Goal: Task Accomplishment & Management: Complete application form

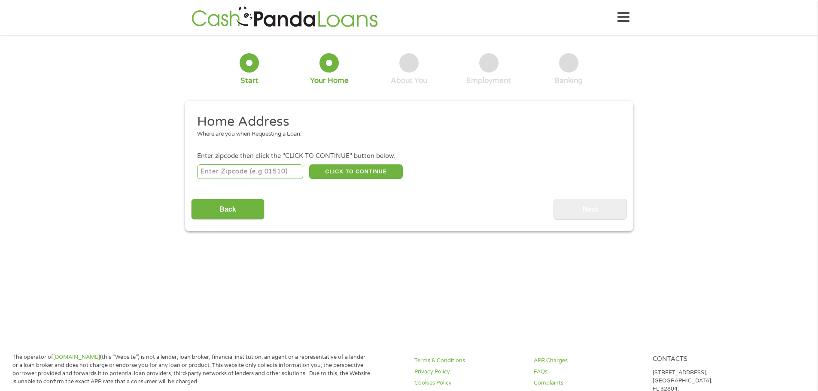
click at [287, 169] on input "number" at bounding box center [250, 171] width 106 height 15
type input "80112"
click at [366, 170] on button "CLICK TO CONTINUE" at bounding box center [356, 171] width 94 height 15
type input "80112"
type input "[GEOGRAPHIC_DATA]"
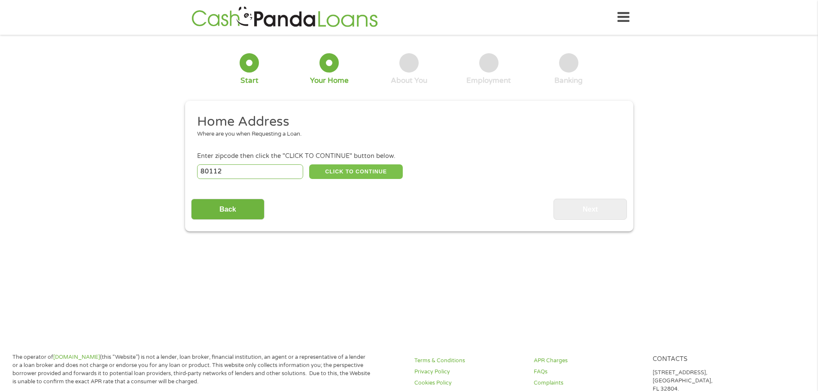
select select "[US_STATE]"
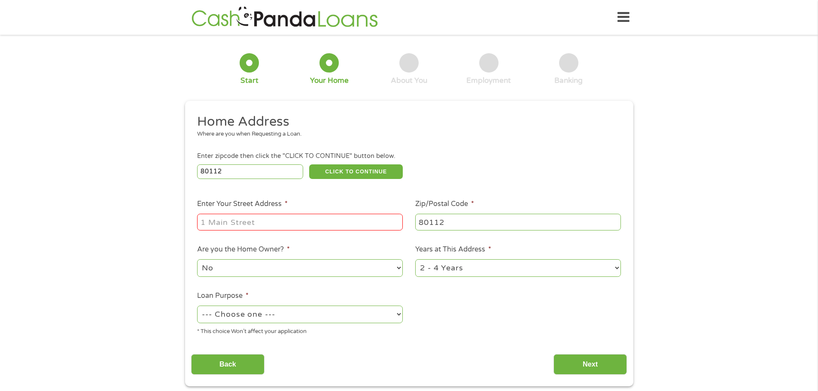
click at [324, 233] on ul "Home Address Where are you when Requesting a Loan. Enter zipcode then click the…" at bounding box center [409, 227] width 436 height 229
click at [318, 225] on input "Enter Your Street Address *" at bounding box center [300, 222] width 206 height 16
type input "[STREET_ADDRESS]"
click at [307, 272] on select "No Yes" at bounding box center [300, 268] width 206 height 18
select select "yes"
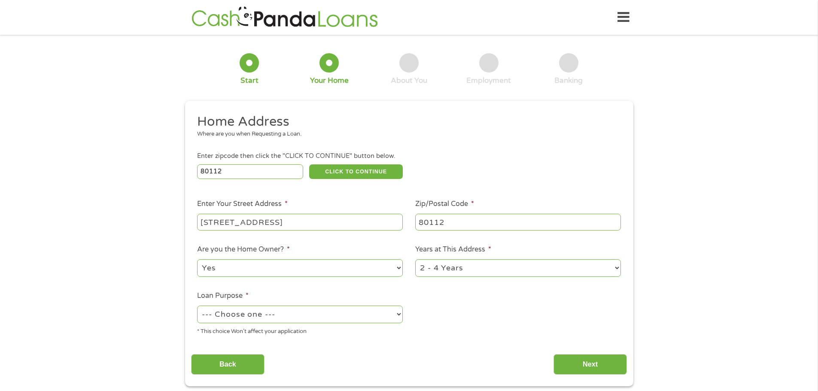
click at [197, 259] on select "No Yes" at bounding box center [300, 268] width 206 height 18
click at [286, 315] on select "--- Choose one --- Pay Bills Debt Consolidation Home Improvement Major Purchase…" at bounding box center [300, 315] width 206 height 18
click at [197, 306] on select "--- Choose one --- Pay Bills Debt Consolidation Home Improvement Major Purchase…" at bounding box center [300, 315] width 206 height 18
drag, startPoint x: 318, startPoint y: 326, endPoint x: 318, endPoint y: 320, distance: 6.0
click at [318, 326] on div "* This choice Won’t affect your application" at bounding box center [300, 330] width 206 height 12
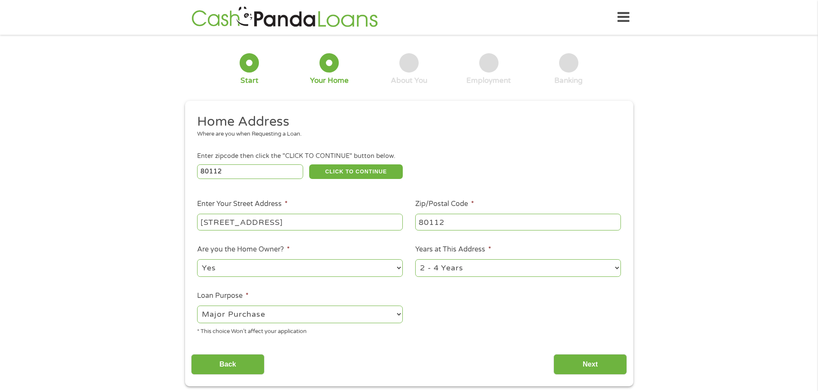
click at [318, 312] on select "--- Choose one --- Pay Bills Debt Consolidation Home Improvement Major Purchase…" at bounding box center [300, 315] width 206 height 18
select select "medicalexpenses"
click at [197, 306] on select "--- Choose one --- Pay Bills Debt Consolidation Home Improvement Major Purchase…" at bounding box center [300, 315] width 206 height 18
drag, startPoint x: 527, startPoint y: 263, endPoint x: 526, endPoint y: 275, distance: 12.0
click at [527, 263] on select "1 Year or less 1 - 2 Years 2 - 4 Years Over 4 Years" at bounding box center [518, 268] width 206 height 18
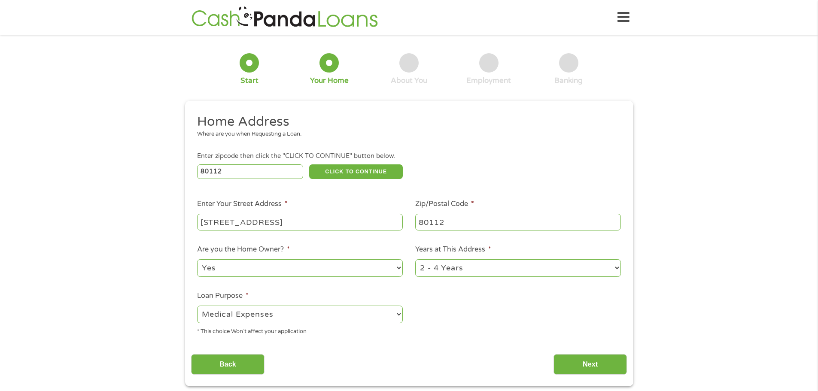
drag, startPoint x: 512, startPoint y: 330, endPoint x: 515, endPoint y: 321, distance: 9.6
click at [512, 330] on ul "Home Address Where are you when Requesting a Loan. Enter zipcode then click the…" at bounding box center [409, 227] width 436 height 229
drag, startPoint x: 520, startPoint y: 265, endPoint x: 518, endPoint y: 276, distance: 11.3
click at [520, 265] on select "1 Year or less 1 - 2 Years 2 - 4 Years Over 4 Years" at bounding box center [518, 268] width 206 height 18
select select "60months"
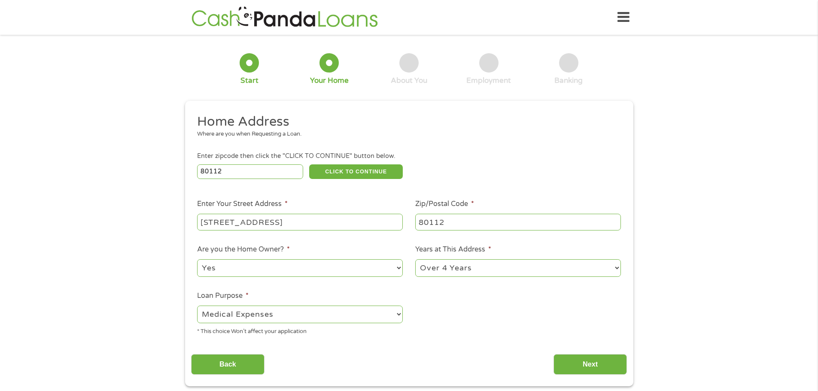
click at [415, 259] on select "1 Year or less 1 - 2 Years 2 - 4 Years Over 4 Years" at bounding box center [518, 268] width 206 height 18
click at [598, 348] on div "Back Next" at bounding box center [409, 361] width 436 height 27
click at [584, 363] on input "Next" at bounding box center [589, 364] width 73 height 21
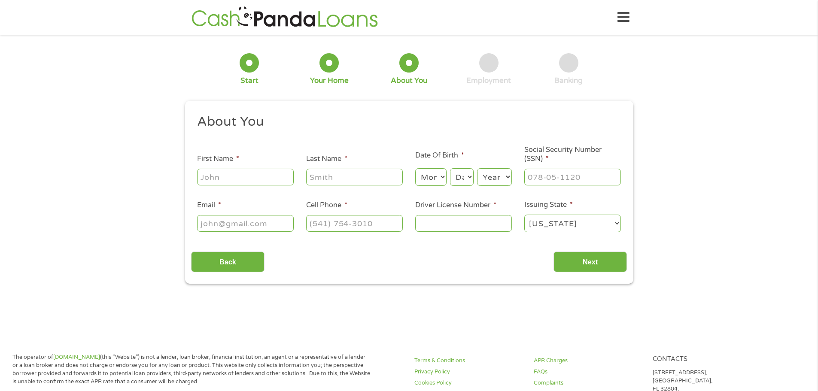
scroll to position [3, 3]
click at [266, 181] on input "First Name *" at bounding box center [245, 177] width 97 height 16
type input "J"
type input "[PERSON_NAME]"
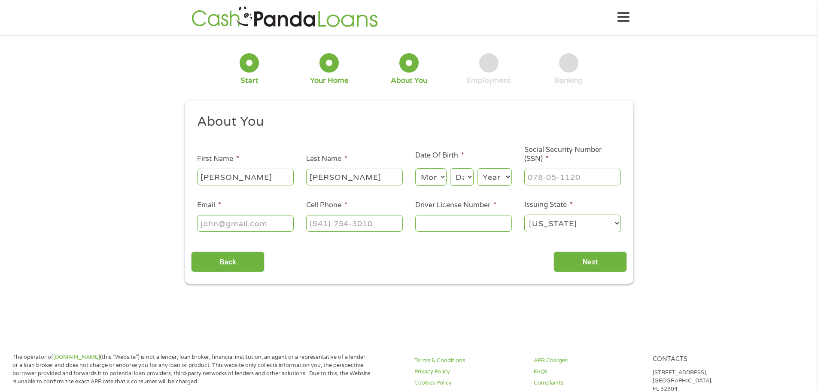
click at [425, 176] on select "Month 1 2 3 4 5 6 7 8 9 10 11 12" at bounding box center [430, 177] width 31 height 18
select select "8"
click at [415, 168] on select "Month 1 2 3 4 5 6 7 8 9 10 11 12" at bounding box center [430, 177] width 31 height 18
click at [452, 183] on select "Day 1 2 3 4 5 6 7 8 9 10 11 12 13 14 15 16 17 18 19 20 21 22 23 24 25 26 27 28 …" at bounding box center [461, 177] width 23 height 18
select select "4"
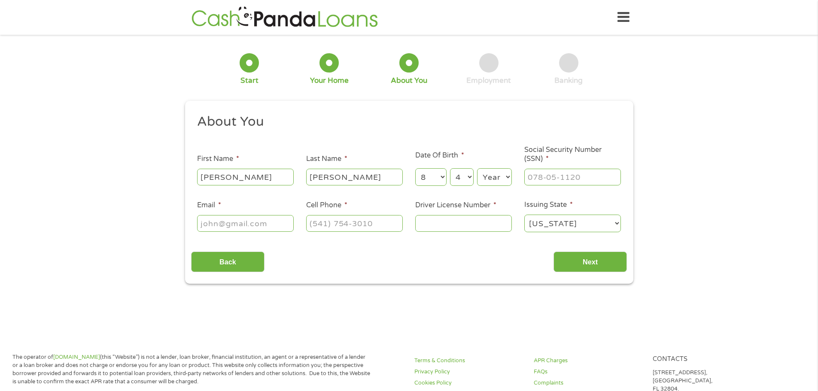
click at [450, 168] on select "Day 1 2 3 4 5 6 7 8 9 10 11 12 13 14 15 16 17 18 19 20 21 22 23 24 25 26 27 28 …" at bounding box center [461, 177] width 23 height 18
click at [493, 180] on select "Year [DATE] 2006 2005 2004 2003 2002 2001 2000 1999 1998 1997 1996 1995 1994 19…" at bounding box center [494, 177] width 35 height 18
select select "1999"
click at [477, 168] on select "Year [DATE] 2006 2005 2004 2003 2002 2001 2000 1999 1998 1997 1996 1995 1994 19…" at bounding box center [494, 177] width 35 height 18
click at [549, 173] on input "___-__-____" at bounding box center [572, 177] width 97 height 16
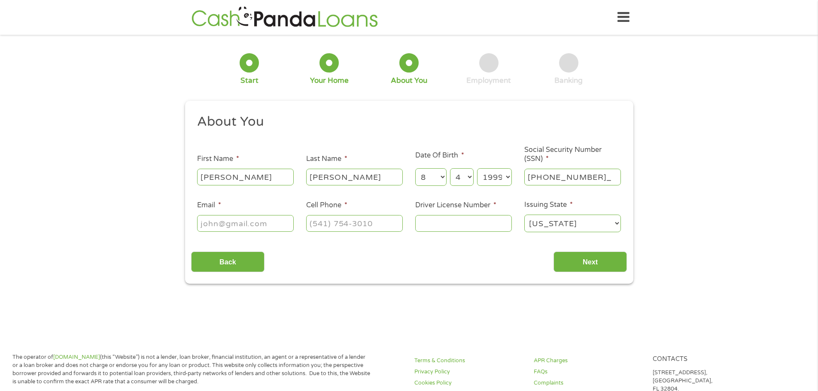
type input "650-31-0049"
click at [273, 227] on input "Email *" at bounding box center [245, 223] width 97 height 16
type input "[EMAIL_ADDRESS][DOMAIN_NAME]"
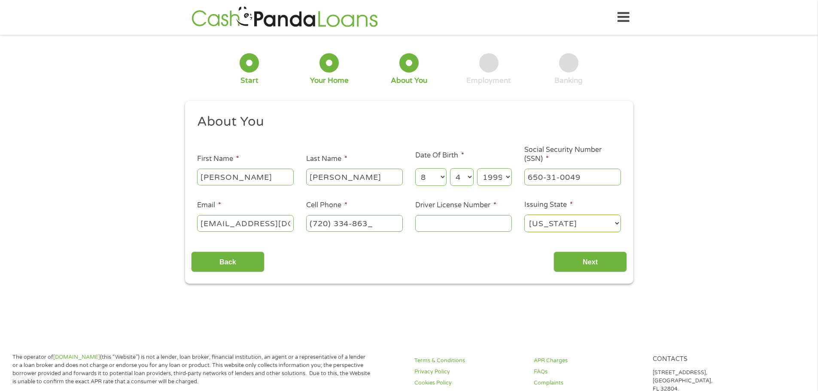
type input "[PHONE_NUMBER]"
click at [454, 226] on input "Driver License Number *" at bounding box center [463, 223] width 97 height 16
type input "152160224"
drag, startPoint x: 568, startPoint y: 269, endPoint x: 563, endPoint y: 273, distance: 7.0
click at [569, 270] on input "Next" at bounding box center [589, 261] width 73 height 21
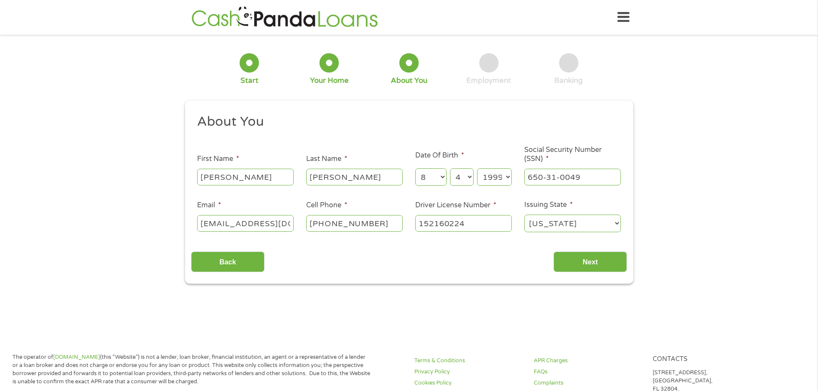
scroll to position [3, 3]
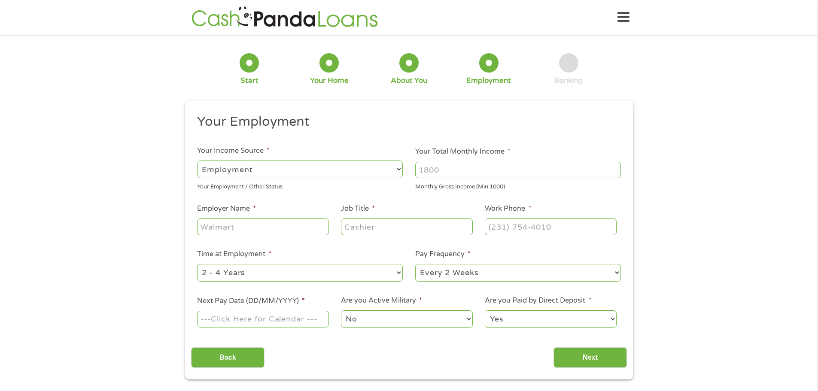
click at [467, 175] on input "Your Total Monthly Income *" at bounding box center [518, 170] width 206 height 16
type input "6100"
click at [301, 226] on input "Employer Name *" at bounding box center [262, 226] width 131 height 16
type input "[GEOGRAPHIC_DATA]"
type input "PRN"
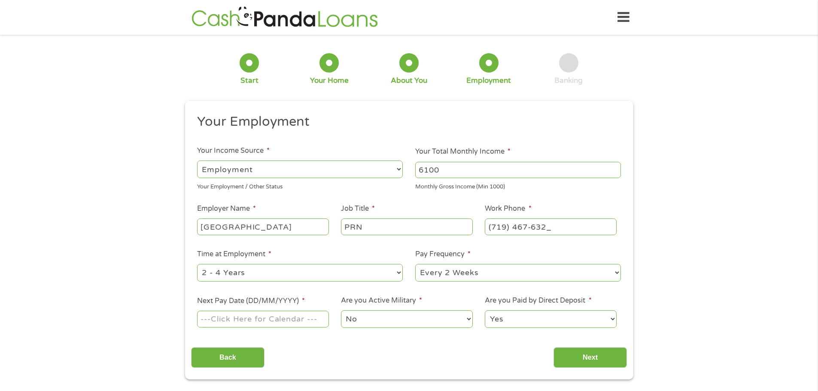
type input "[PHONE_NUMBER]"
click at [279, 268] on select "--- Choose one --- 1 Year or less 1 - 2 Years 2 - 4 Years Over 4 Years" at bounding box center [300, 273] width 206 height 18
select select "60months"
click at [197, 264] on select "--- Choose one --- 1 Year or less 1 - 2 Years 2 - 4 Years Over 4 Years" at bounding box center [300, 273] width 206 height 18
click at [527, 258] on li "Pay Frequency * --- Choose one --- Every 2 Weeks Every Week Monthly Semi-Monthly" at bounding box center [518, 266] width 218 height 34
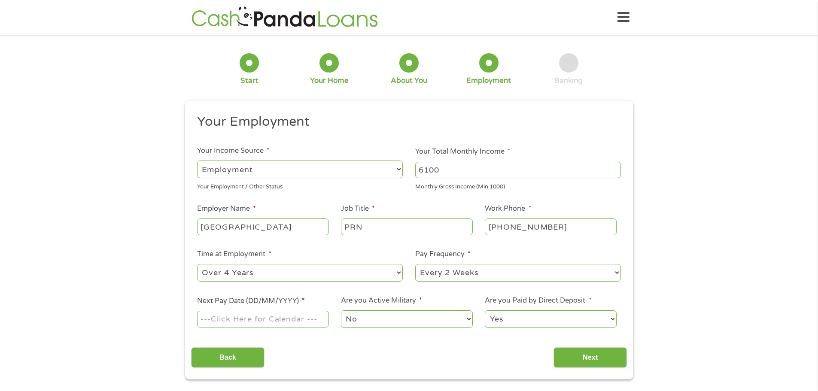
click at [509, 274] on select "--- Choose one --- Every 2 Weeks Every Week Monthly Semi-Monthly" at bounding box center [518, 273] width 206 height 18
select select "weekly"
click at [415, 264] on select "--- Choose one --- Every 2 Weeks Every Week Monthly Semi-Monthly" at bounding box center [518, 273] width 206 height 18
click at [271, 318] on input "Next Pay Date (DD/MM/YYYY) *" at bounding box center [262, 319] width 131 height 16
type input "[DATE]"
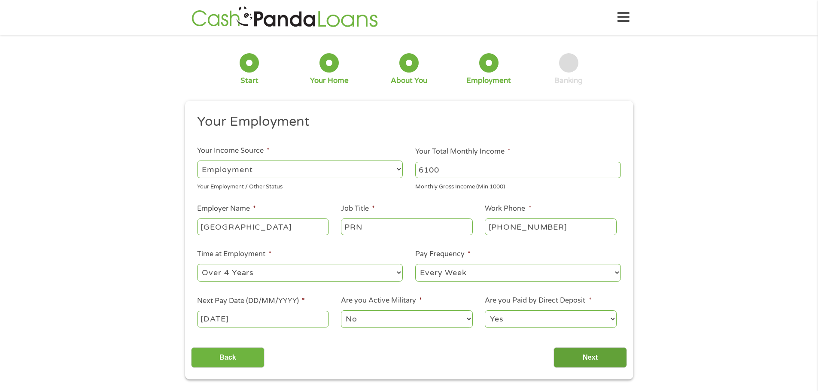
click at [585, 355] on input "Next" at bounding box center [589, 357] width 73 height 21
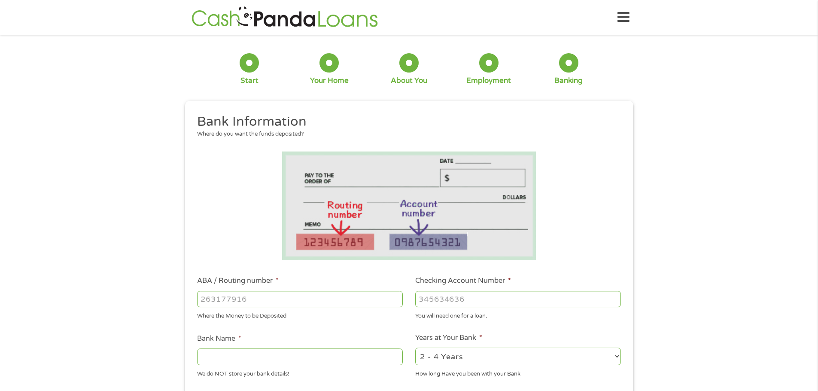
click at [301, 302] on input "ABA / Routing number *" at bounding box center [300, 299] width 206 height 16
type input "302075018"
type input "BELLCO CREDIT UNION"
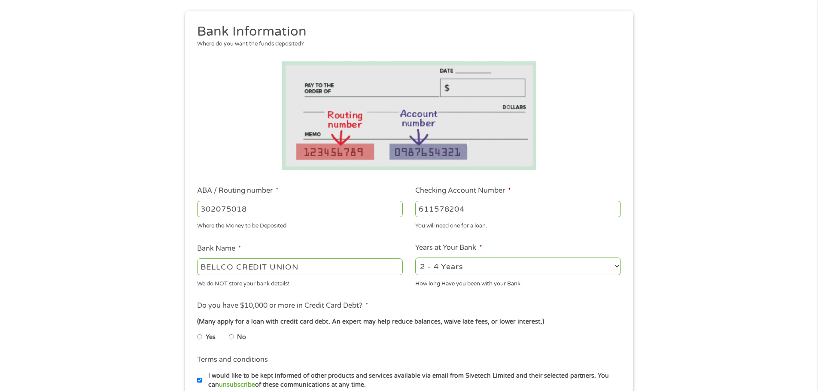
scroll to position [186, 0]
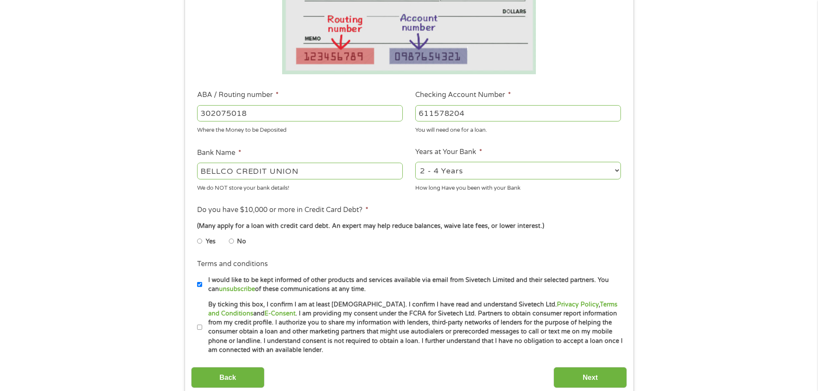
type input "611578204"
click at [459, 165] on select "2 - 4 Years 6 - 12 Months 1 - 2 Years Over 4 Years" at bounding box center [518, 171] width 206 height 18
select select "60months"
click at [415, 162] on select "2 - 4 Years 6 - 12 Months 1 - 2 Years Over 4 Years" at bounding box center [518, 171] width 206 height 18
click at [230, 244] on input "No" at bounding box center [231, 241] width 5 height 14
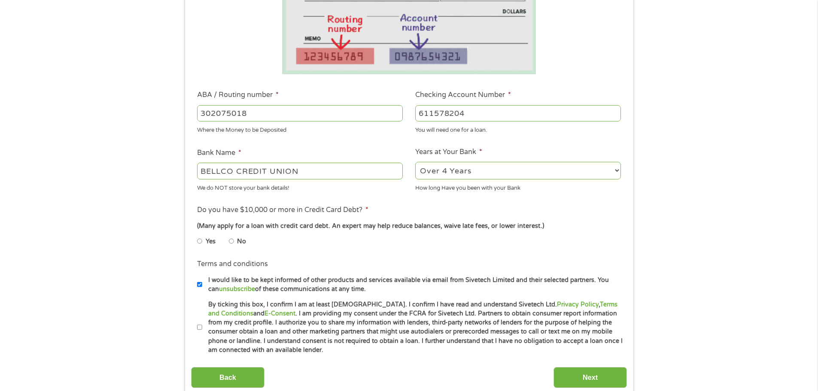
radio input "true"
click at [199, 324] on input "By ticking this box, I confirm I am at least [DEMOGRAPHIC_DATA]. I confirm I ha…" at bounding box center [199, 328] width 5 height 14
checkbox input "true"
click at [200, 286] on input "I would like to be kept informed of other products and services available via e…" at bounding box center [199, 285] width 5 height 14
checkbox input "false"
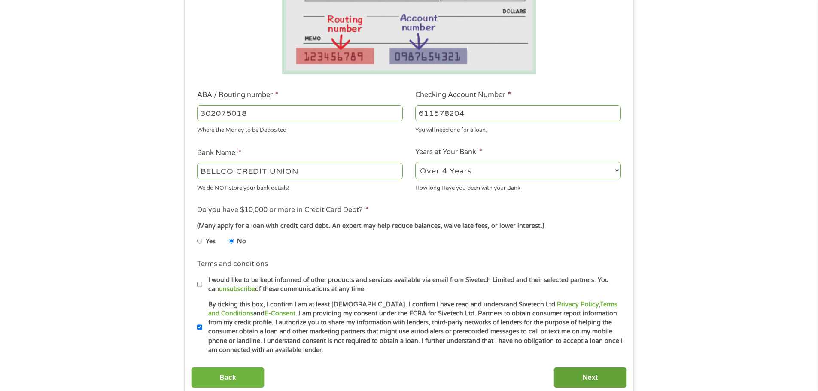
click at [621, 381] on input "Next" at bounding box center [589, 377] width 73 height 21
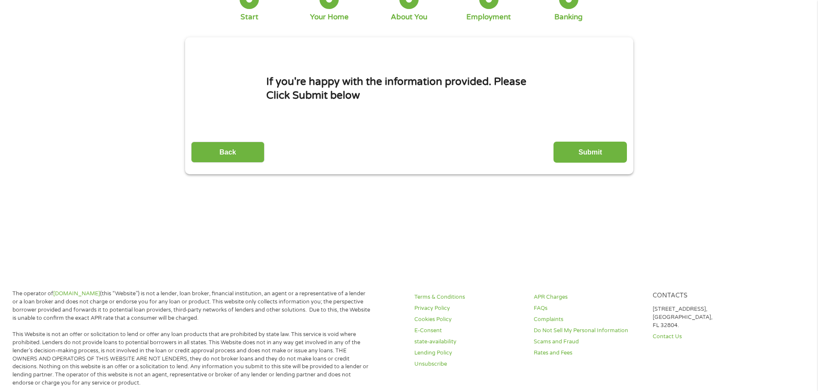
scroll to position [0, 0]
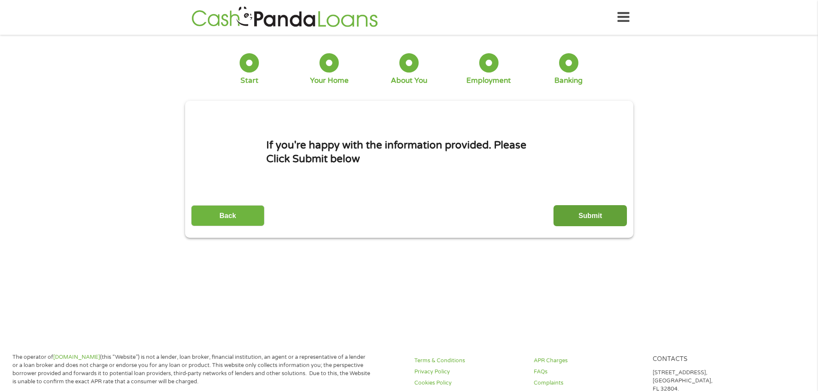
click at [603, 215] on input "Submit" at bounding box center [589, 215] width 73 height 21
